Goal: Task Accomplishment & Management: Complete application form

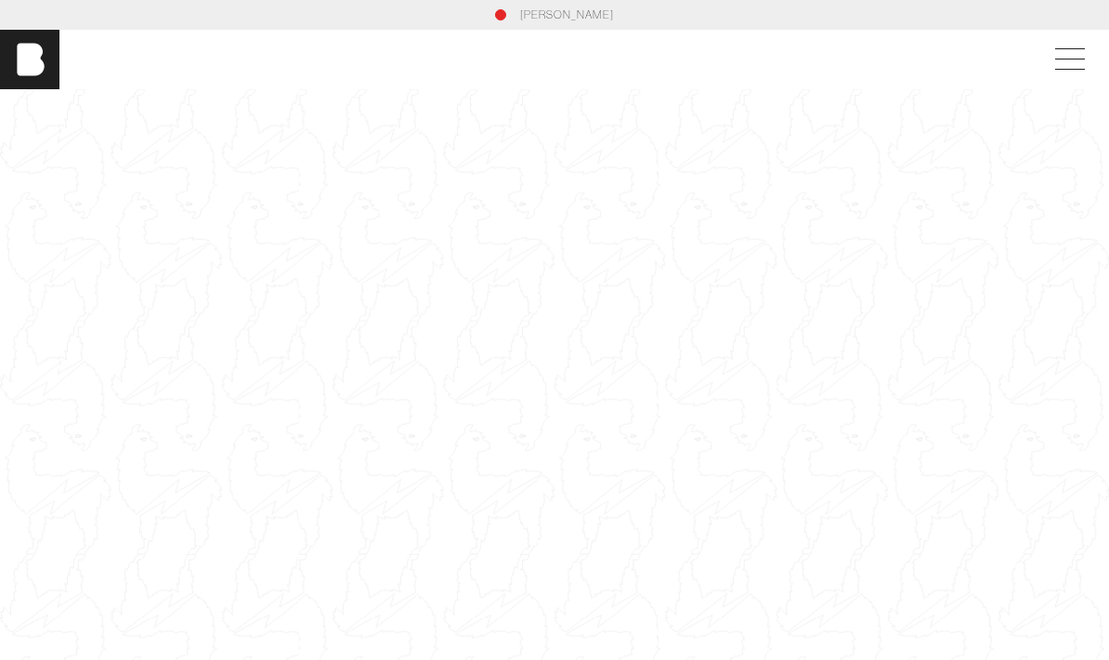
click at [1077, 67] on span at bounding box center [1066, 59] width 43 height 33
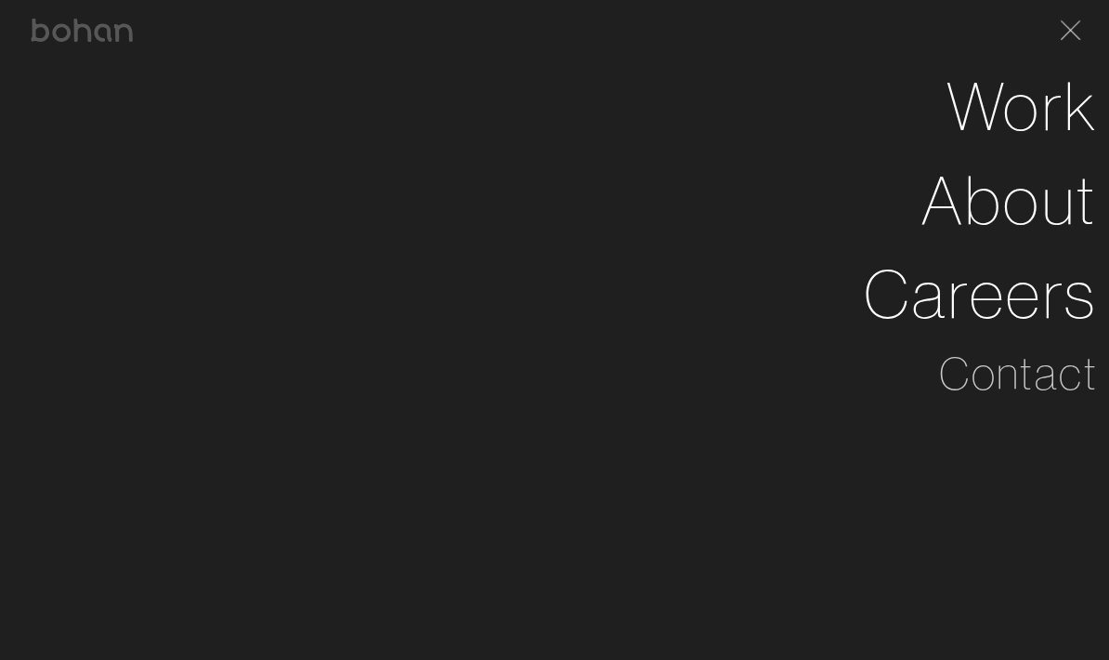
click at [1026, 293] on link "Careers" at bounding box center [981, 294] width 234 height 94
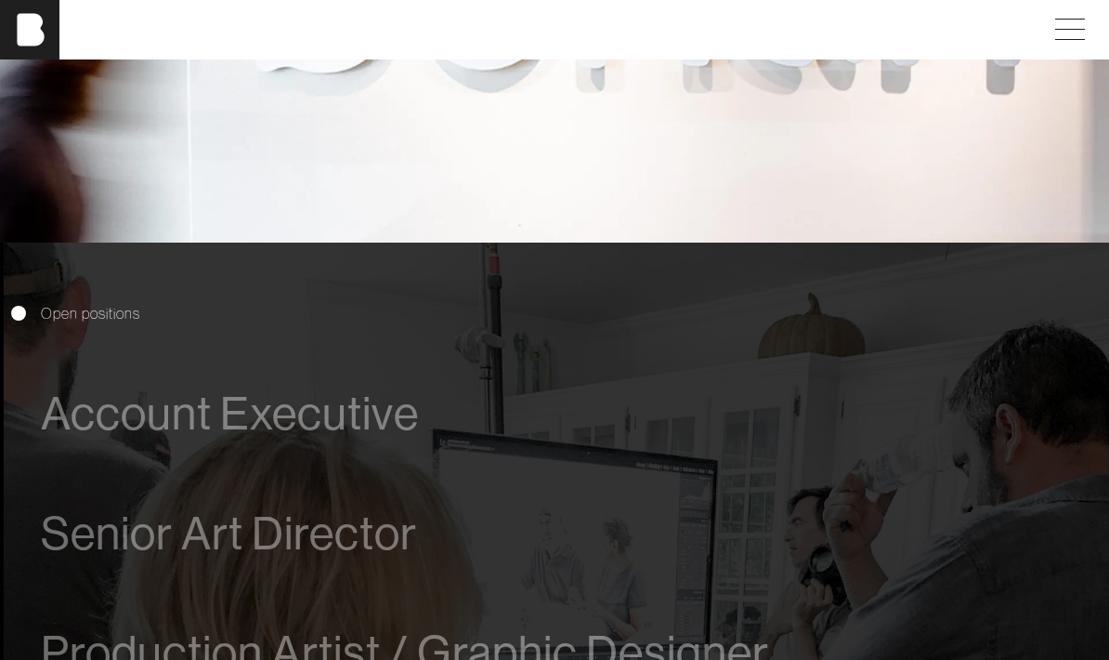
scroll to position [717, 0]
click at [114, 424] on span "Account Executive" at bounding box center [230, 414] width 378 height 52
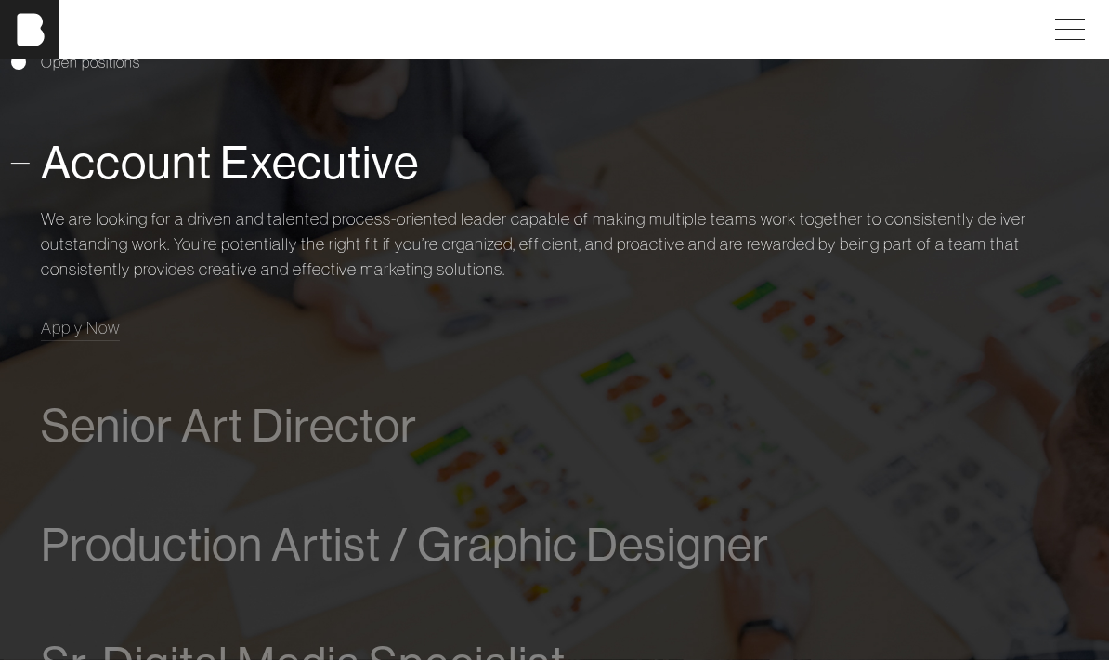
scroll to position [1002, 0]
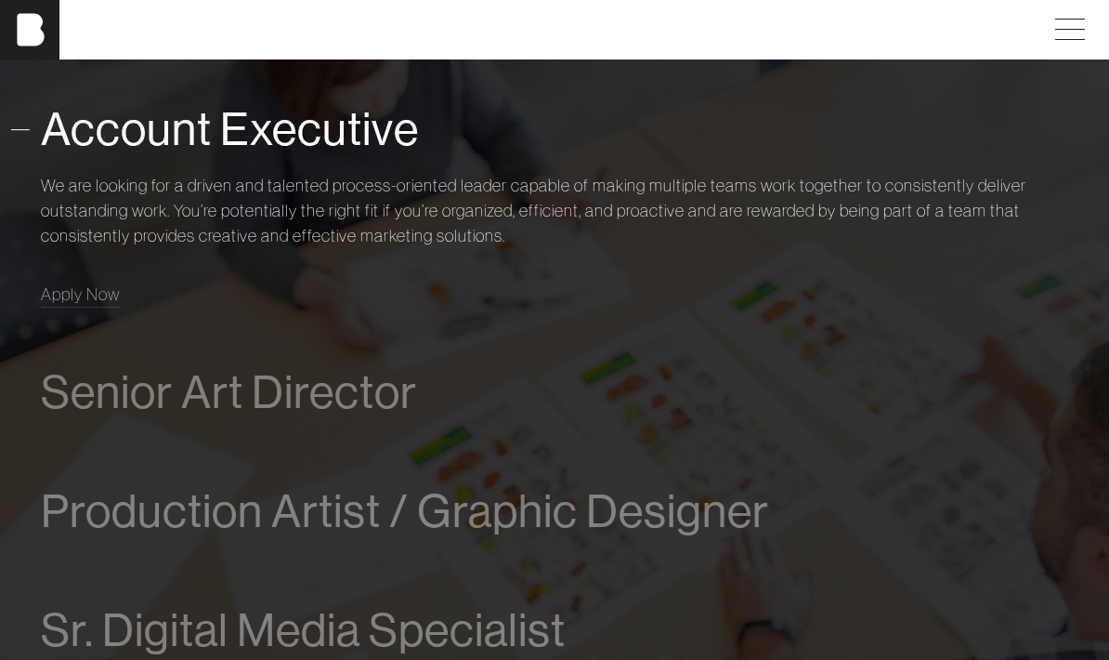
click at [65, 292] on span "Apply Now" at bounding box center [80, 293] width 79 height 21
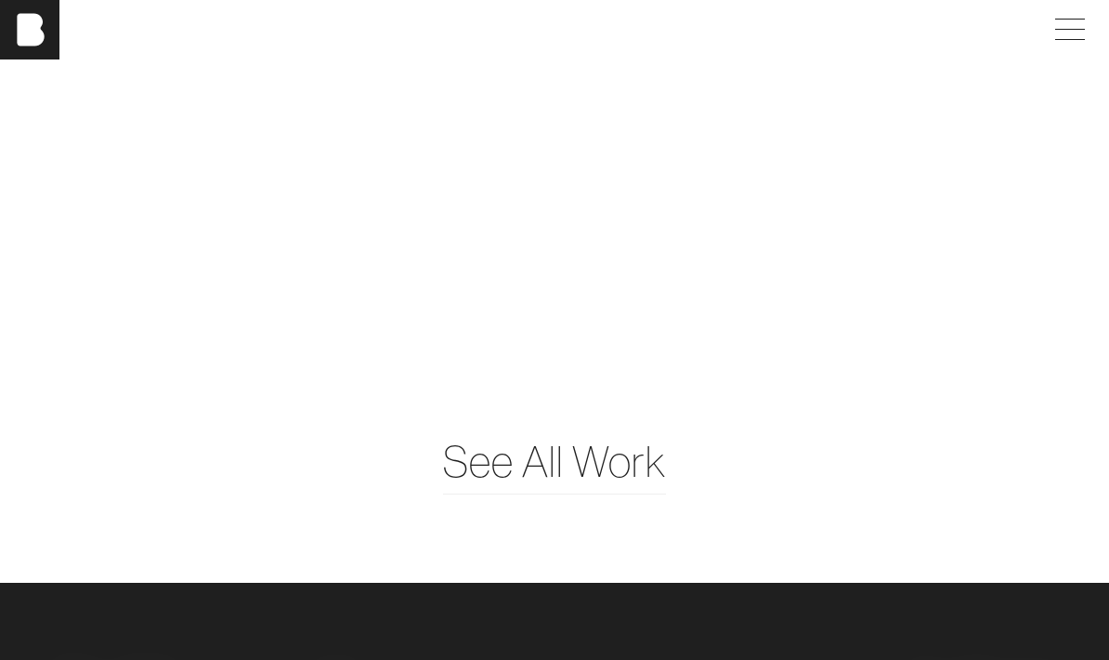
scroll to position [4213, 0]
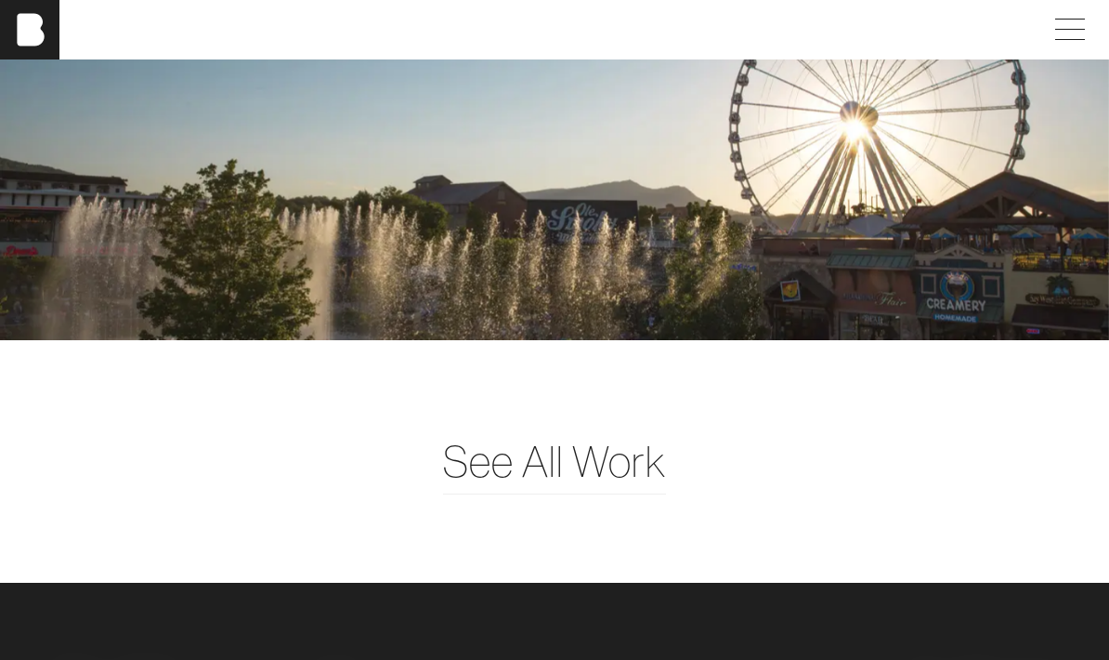
click at [1075, 31] on span at bounding box center [1066, 29] width 43 height 33
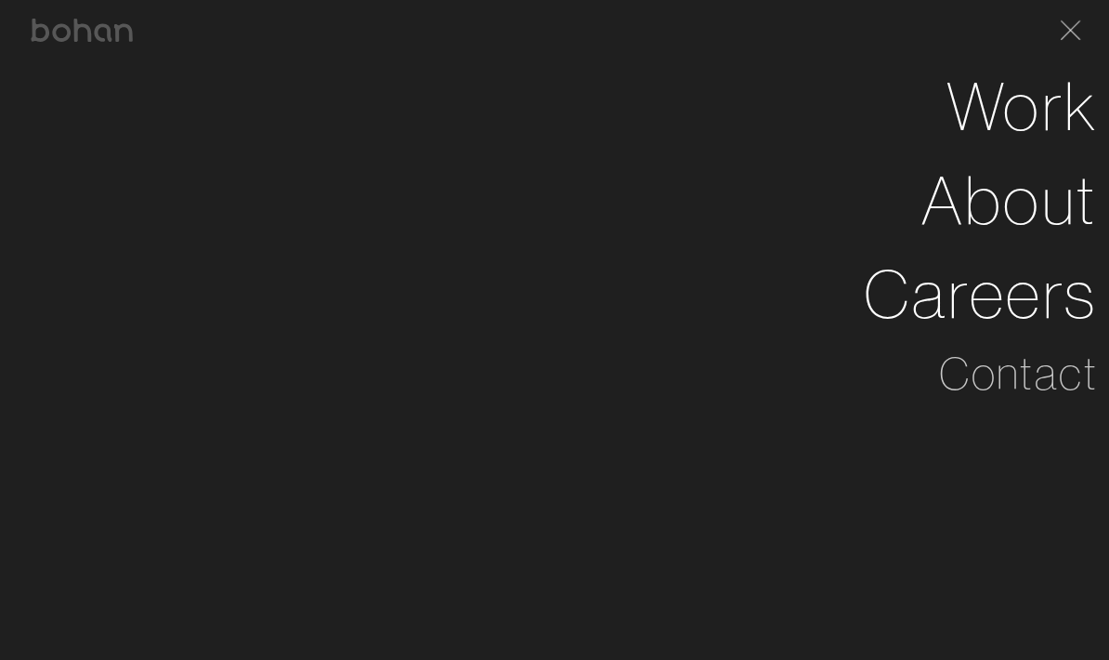
click at [1073, 201] on link "About" at bounding box center [1010, 200] width 177 height 94
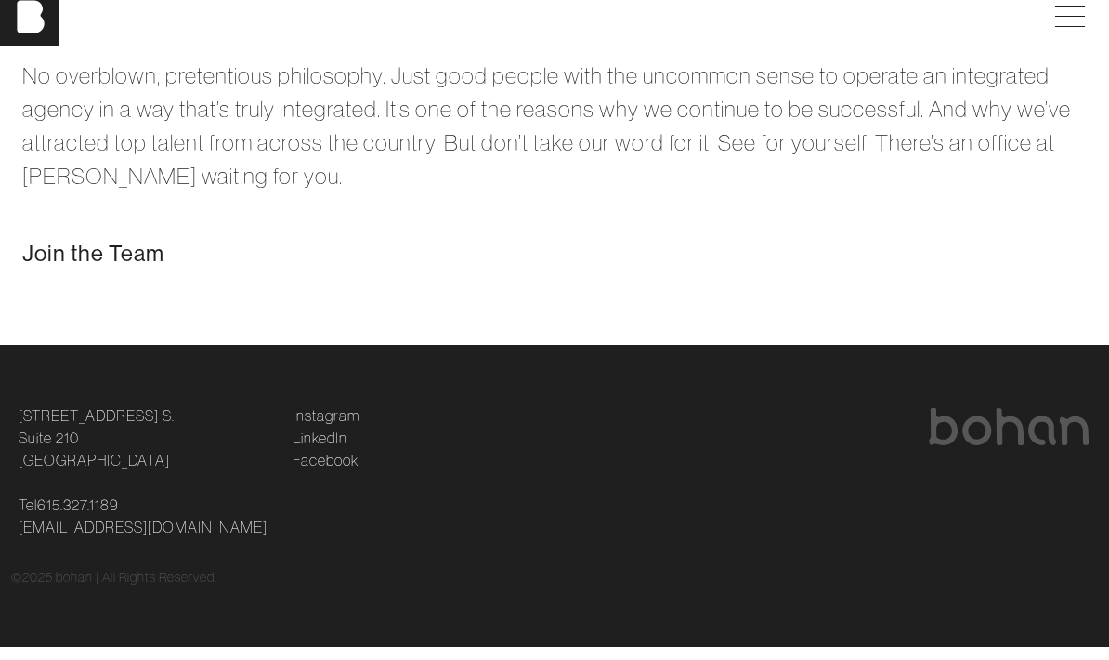
scroll to position [3511, 0]
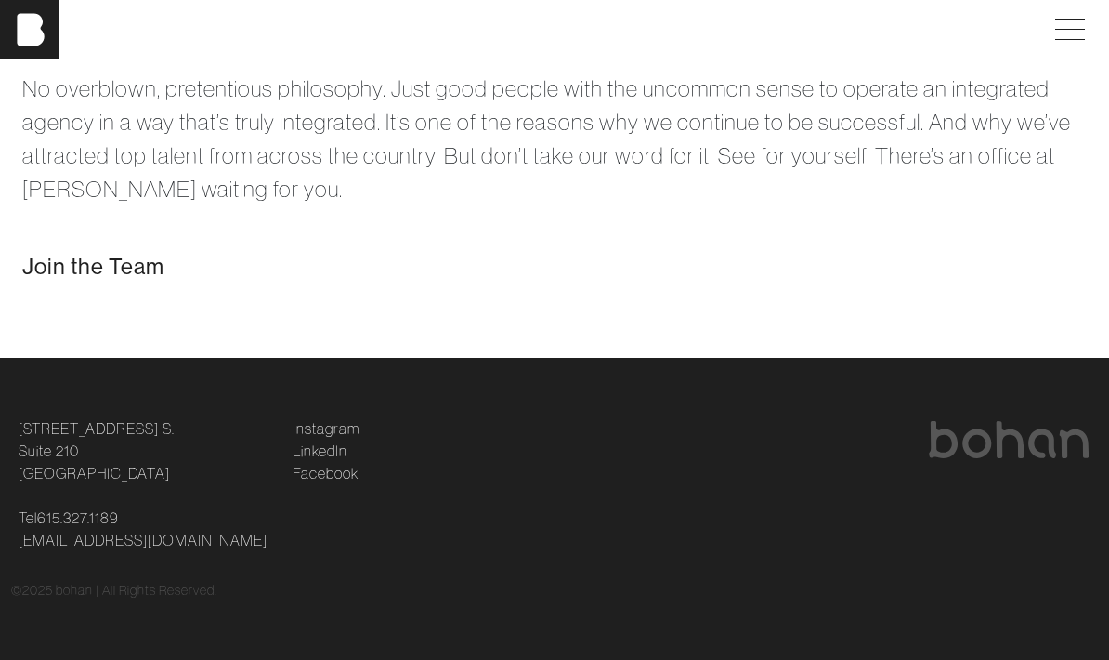
click at [82, 272] on span "Join the Team" at bounding box center [93, 266] width 142 height 33
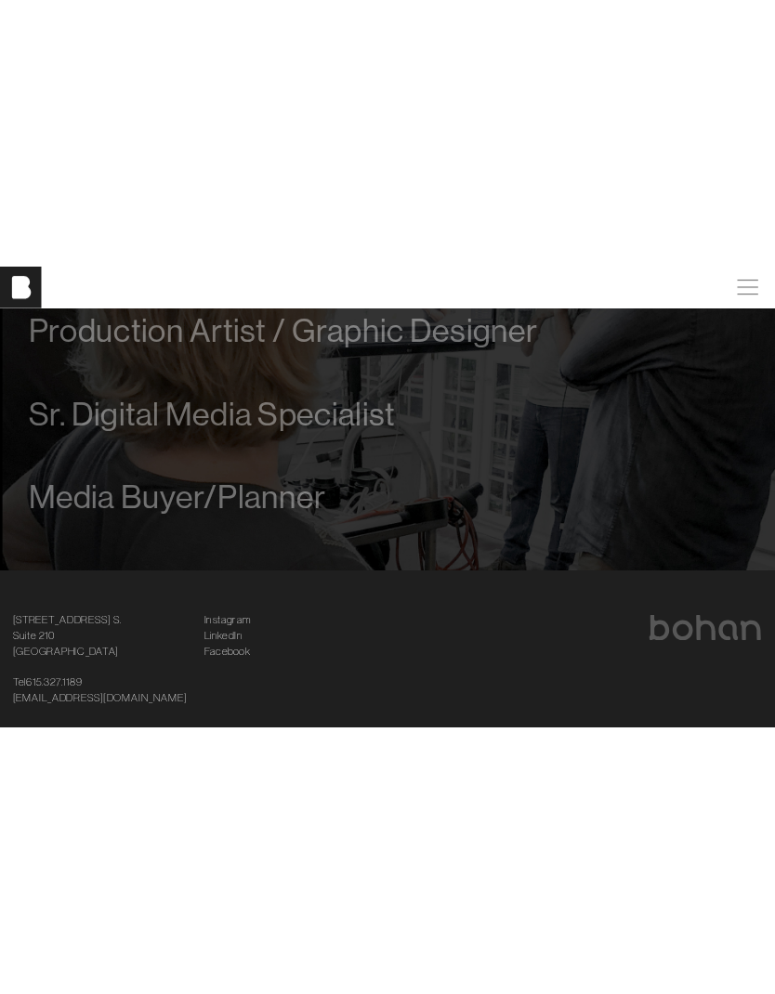
scroll to position [810, 0]
